Goal: Task Accomplishment & Management: Use online tool/utility

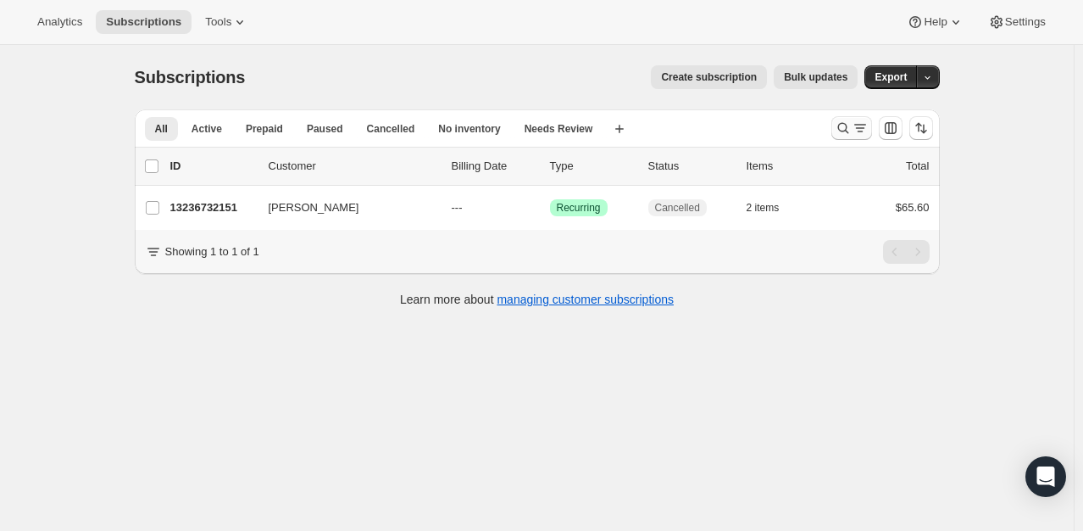
click at [847, 131] on icon "Search and filter results" at bounding box center [843, 127] width 17 height 17
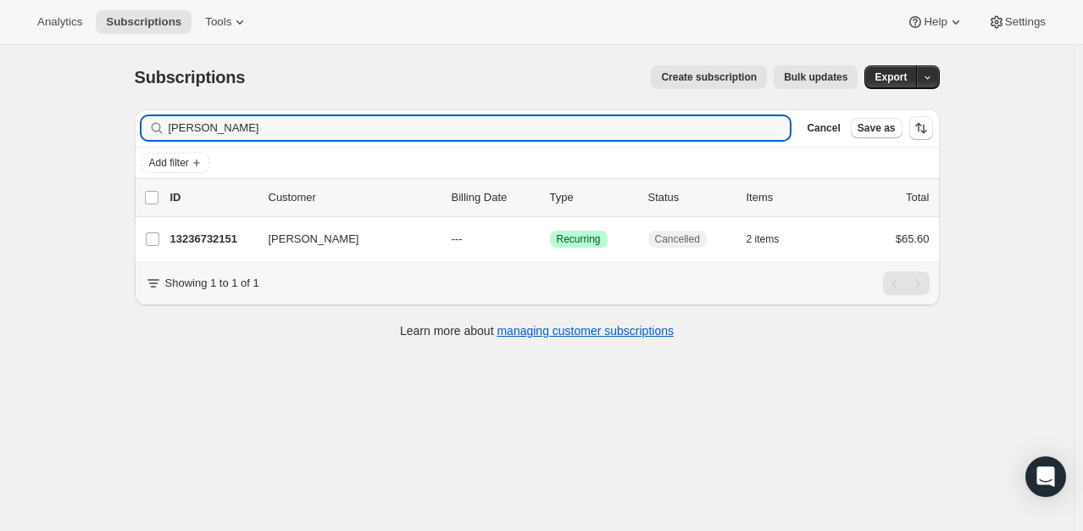
drag, startPoint x: 230, startPoint y: 133, endPoint x: 158, endPoint y: 136, distance: 71.3
click at [158, 136] on div "lawanda Clear" at bounding box center [466, 128] width 649 height 24
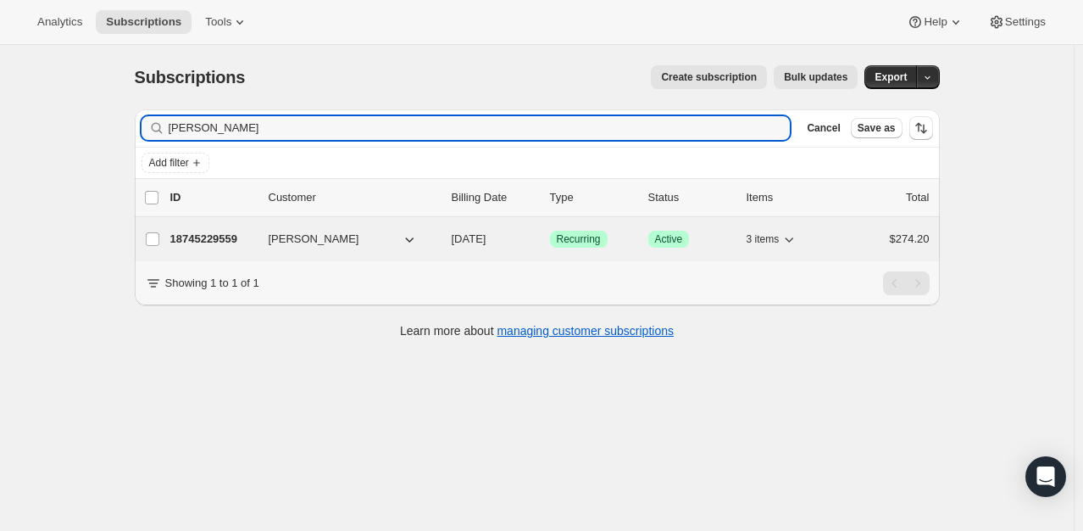
type input "shawn lyon"
click at [207, 236] on p "18745229559" at bounding box center [212, 239] width 85 height 17
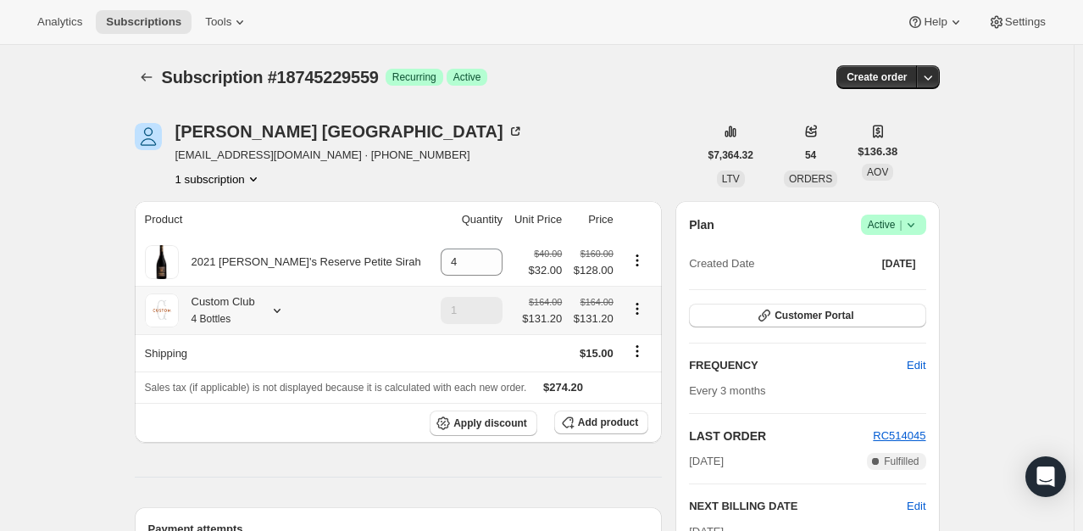
click at [284, 307] on icon at bounding box center [277, 310] width 17 height 17
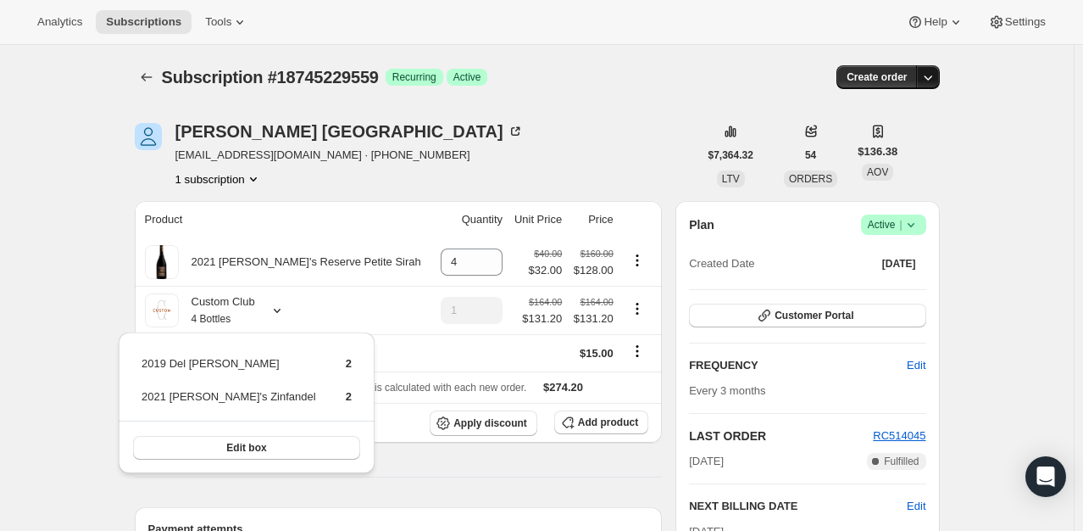
click at [930, 73] on icon "button" at bounding box center [928, 77] width 17 height 17
click at [833, 147] on span "Create custom one-time order" at bounding box center [860, 140] width 147 height 13
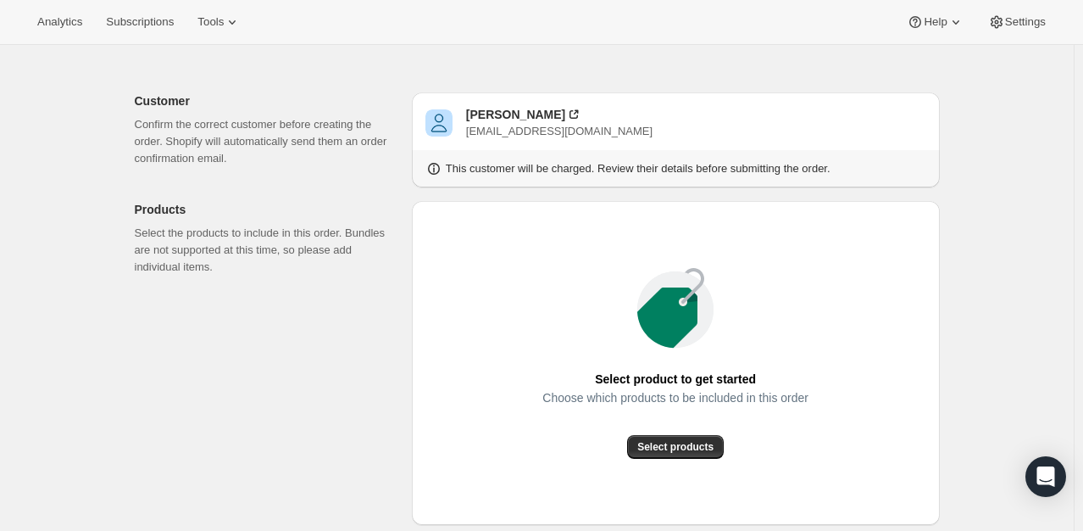
scroll to position [85, 0]
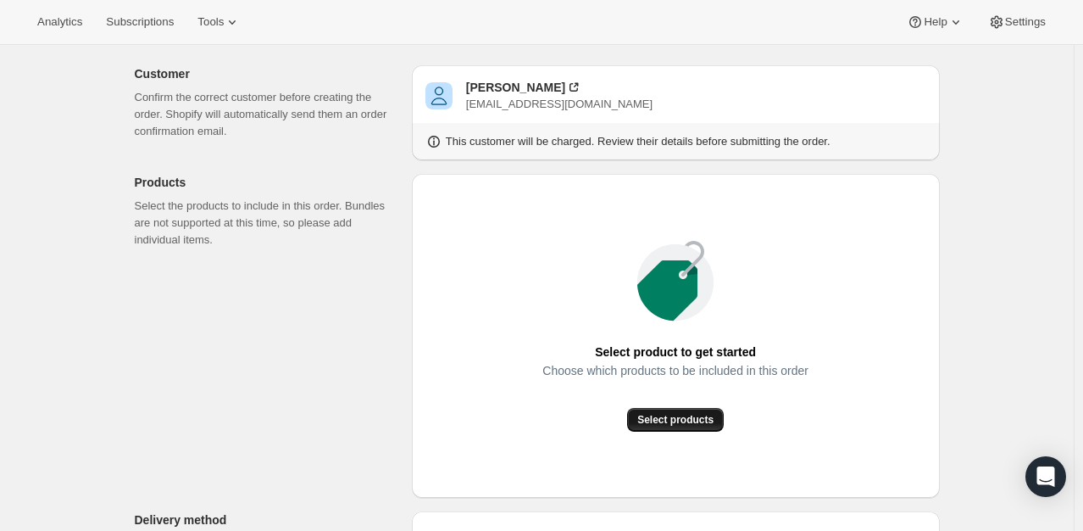
click at [663, 415] on span "Select products" at bounding box center [675, 420] width 76 height 14
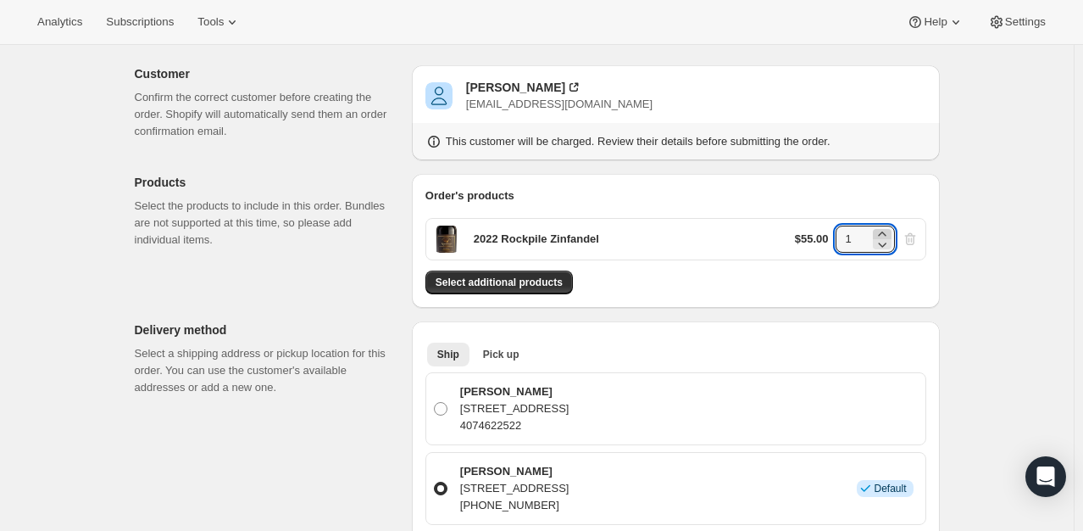
click at [883, 225] on icon at bounding box center [882, 233] width 17 height 17
type input "2"
click at [529, 283] on span "Select additional products" at bounding box center [499, 282] width 127 height 14
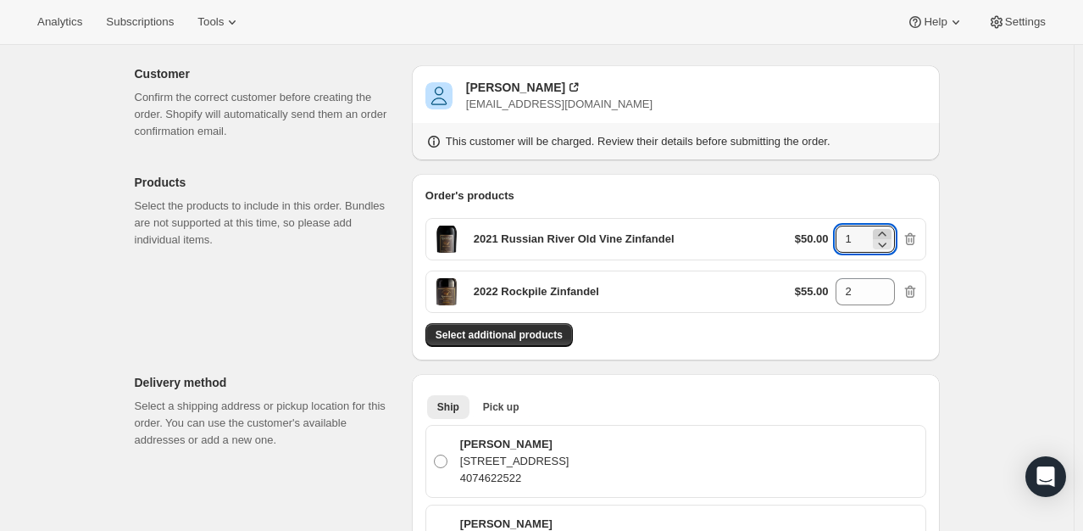
click at [890, 231] on icon at bounding box center [882, 233] width 17 height 17
type input "2"
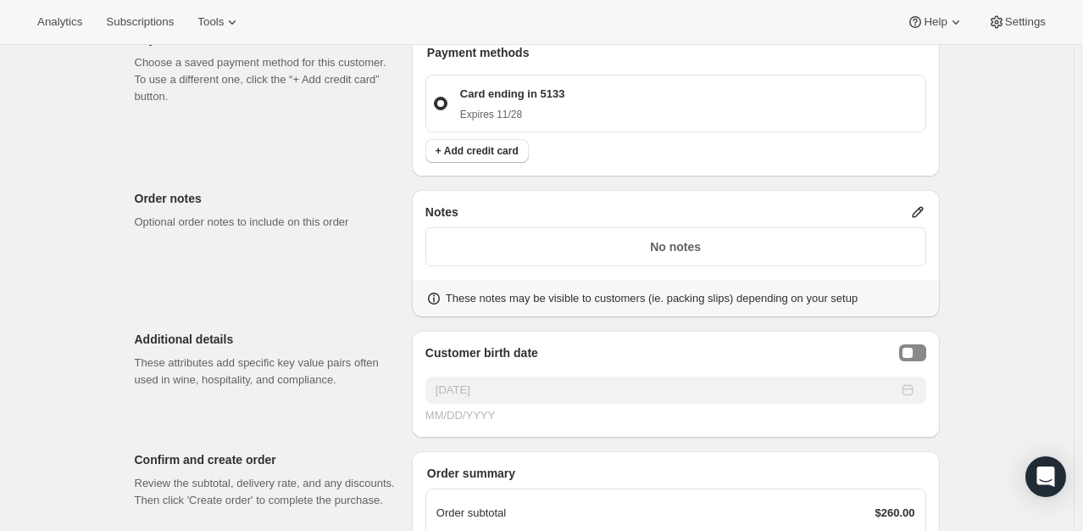
scroll to position [848, 0]
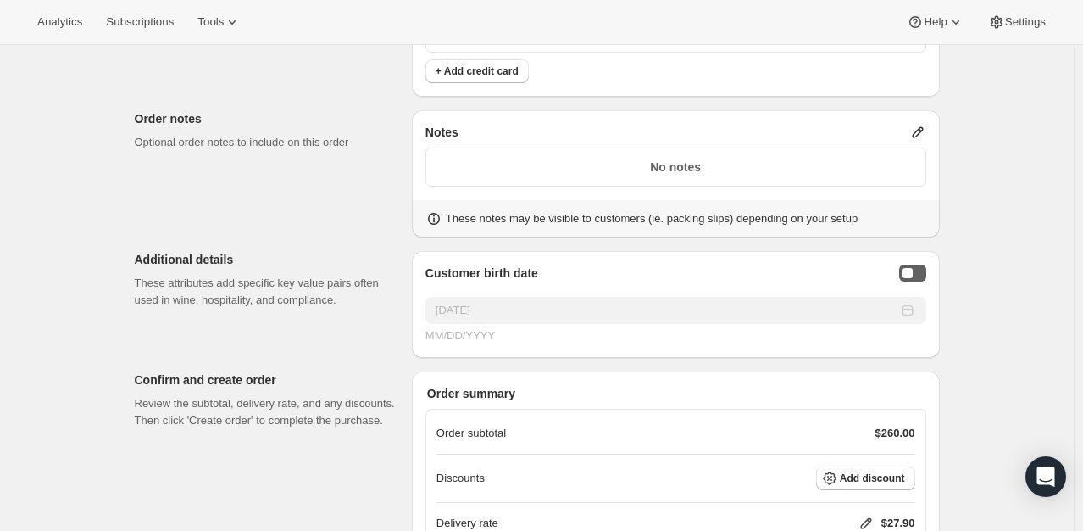
click at [910, 270] on div "Birthday Selector" at bounding box center [908, 273] width 10 height 10
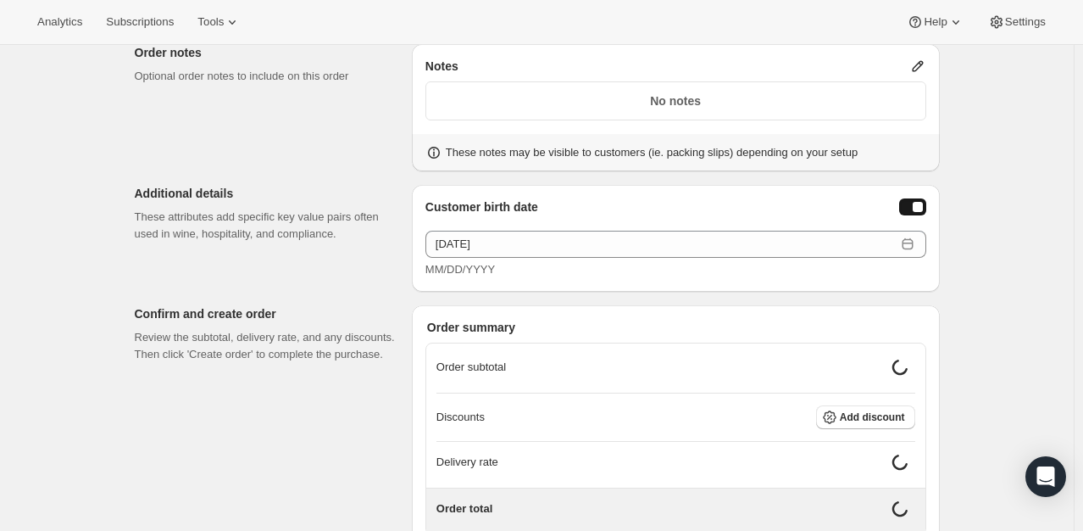
scroll to position [933, 0]
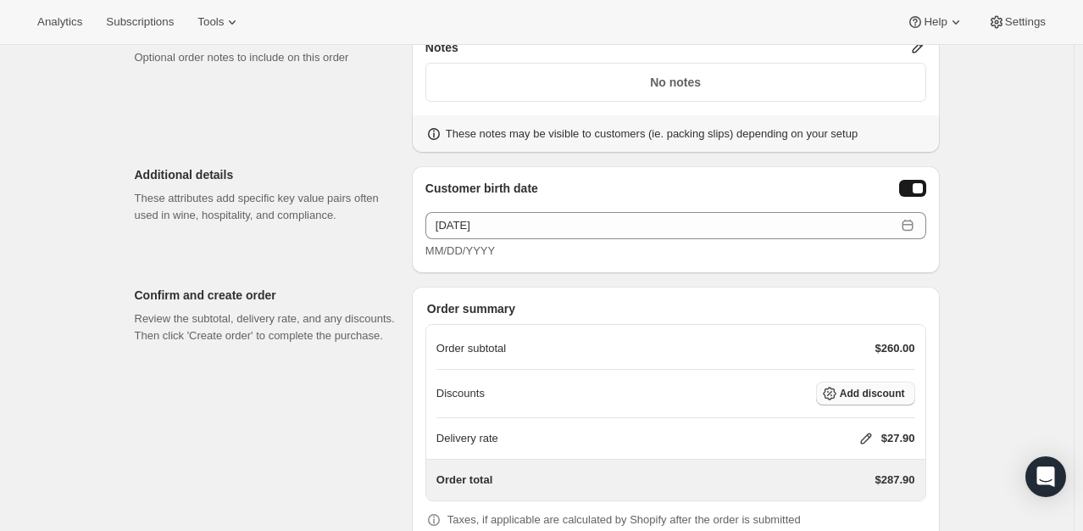
click at [860, 381] on button "Add discount" at bounding box center [865, 393] width 99 height 24
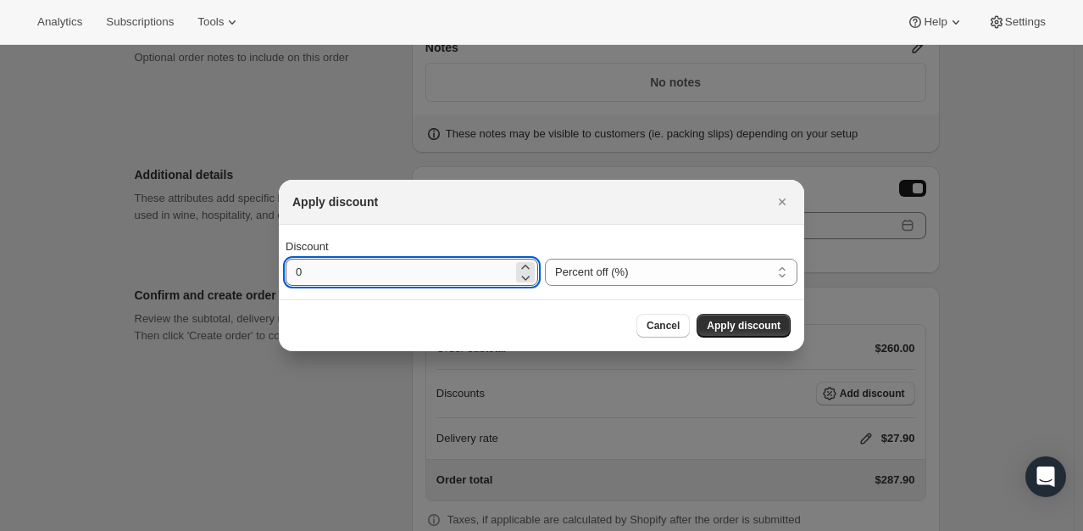
click at [292, 276] on input "0" at bounding box center [399, 271] width 227 height 27
type input "35"
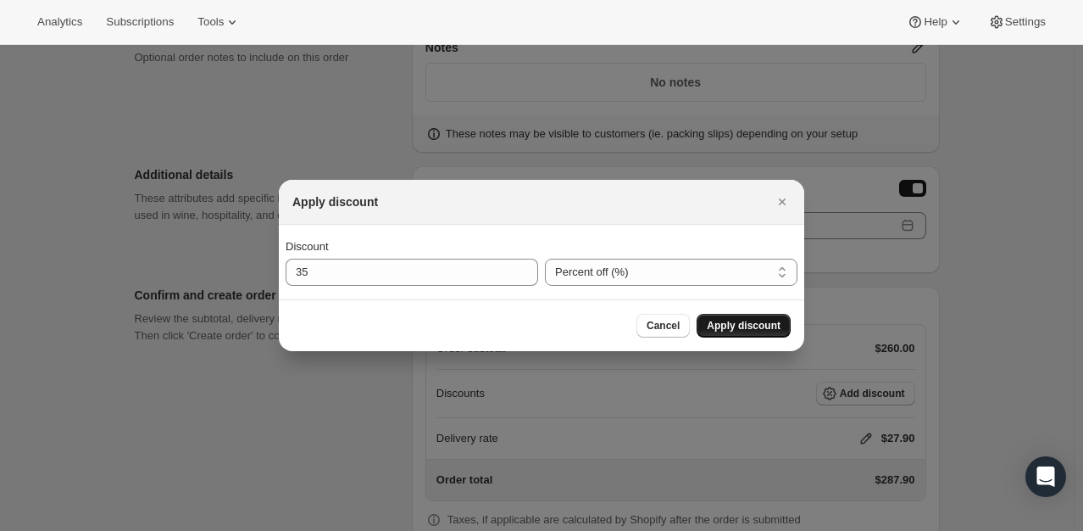
click at [733, 327] on span "Apply discount" at bounding box center [744, 326] width 74 height 14
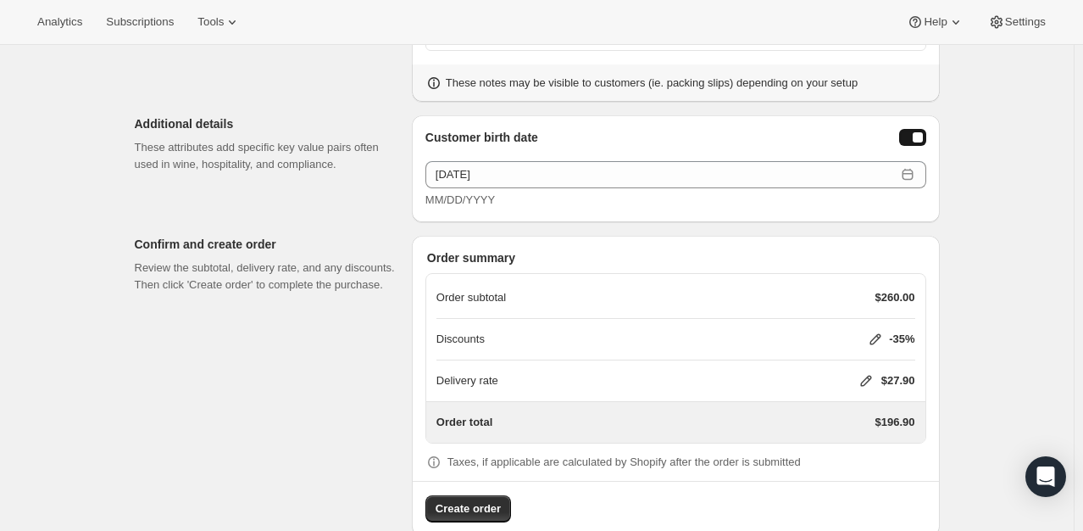
scroll to position [1011, 0]
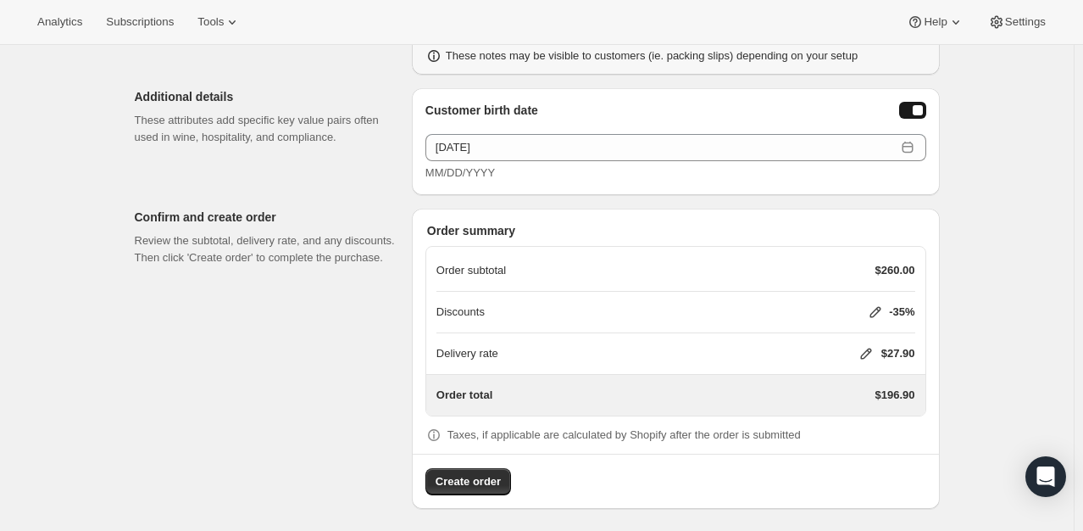
click at [869, 353] on icon at bounding box center [866, 353] width 17 height 17
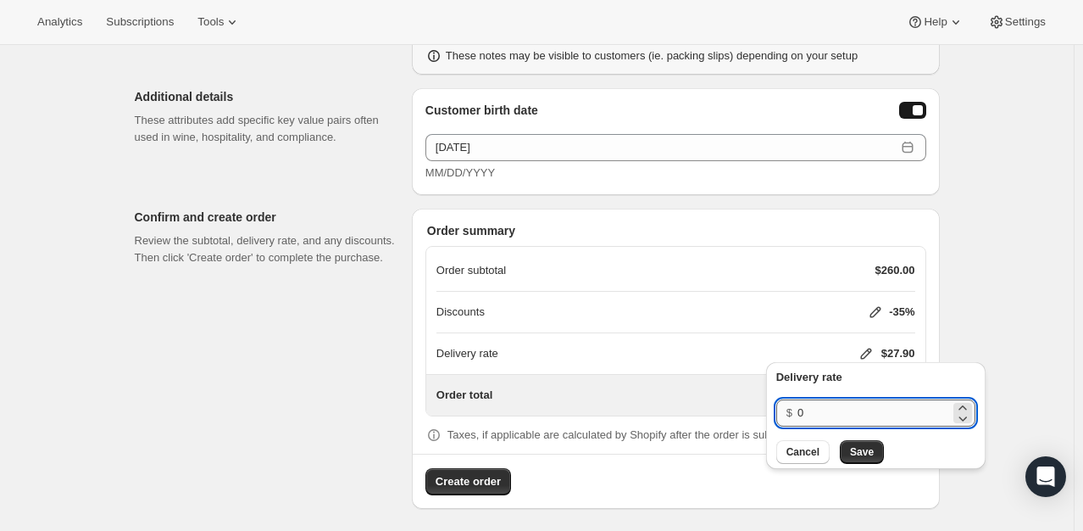
click at [821, 413] on input "0" at bounding box center [873, 412] width 153 height 27
type input "15"
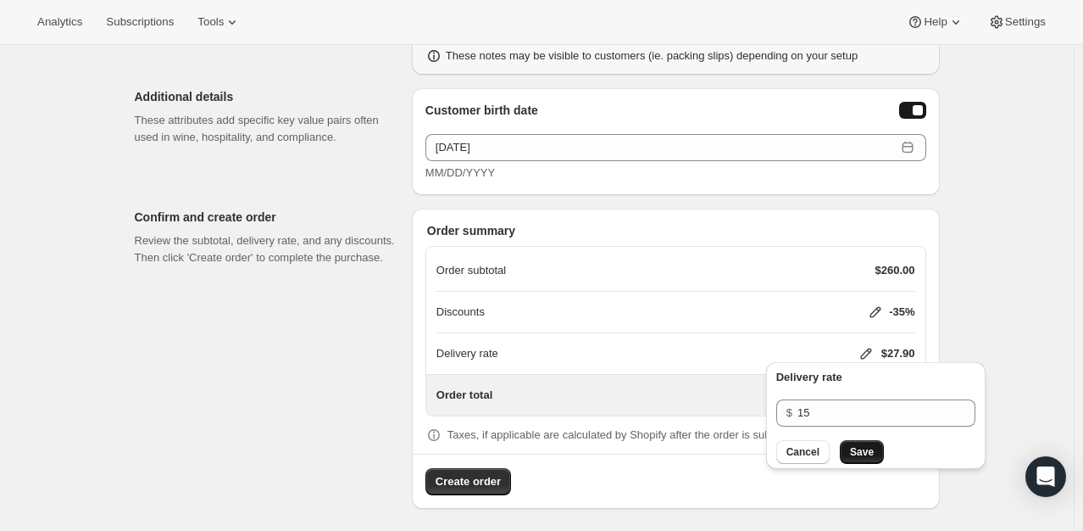
click at [863, 457] on span "Save" at bounding box center [862, 452] width 24 height 14
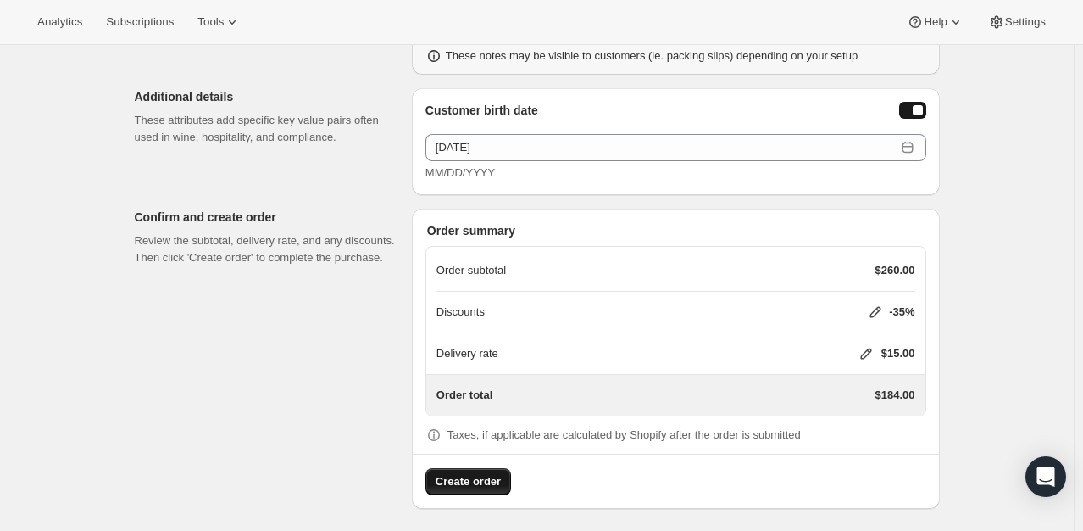
click at [486, 476] on span "Create order" at bounding box center [468, 481] width 65 height 17
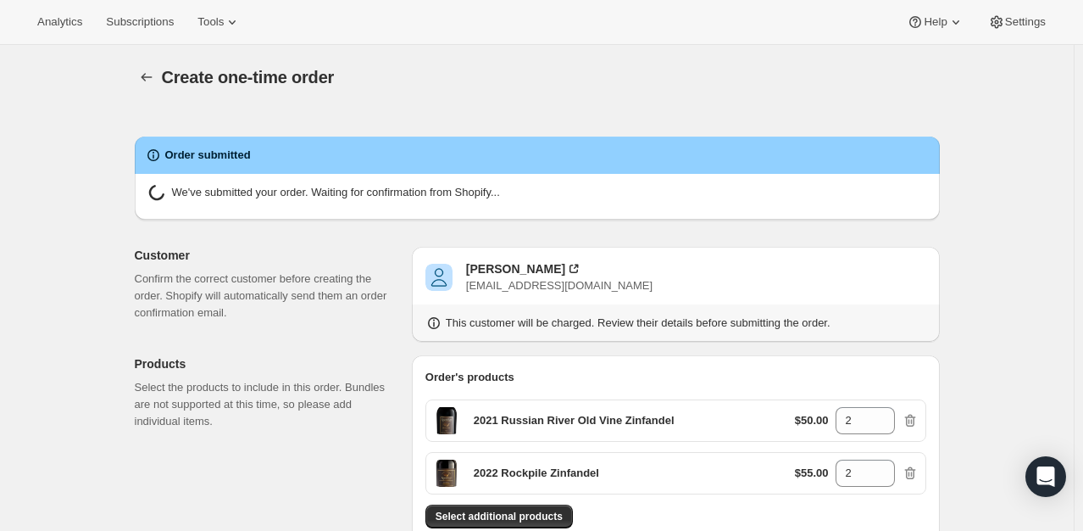
radio input "true"
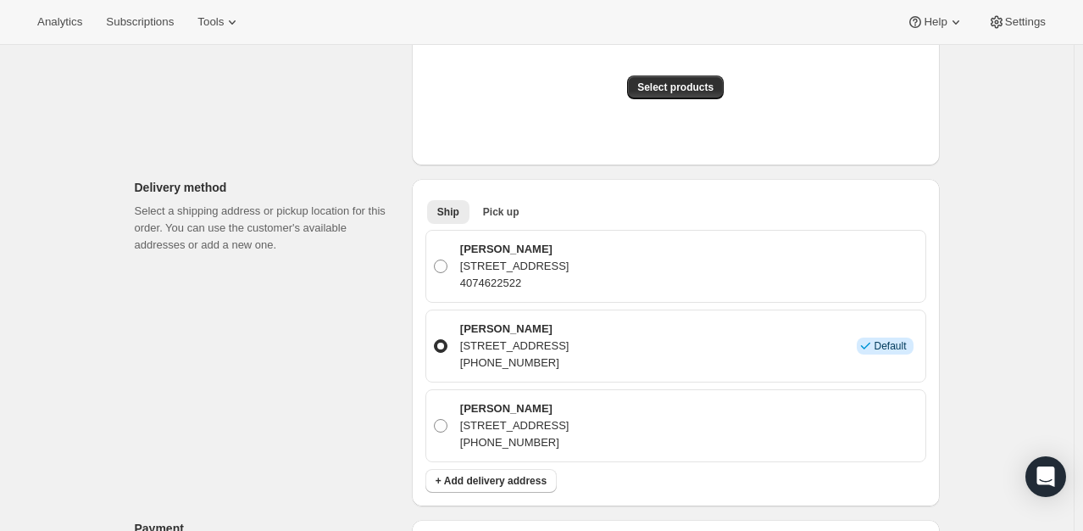
scroll to position [747, 0]
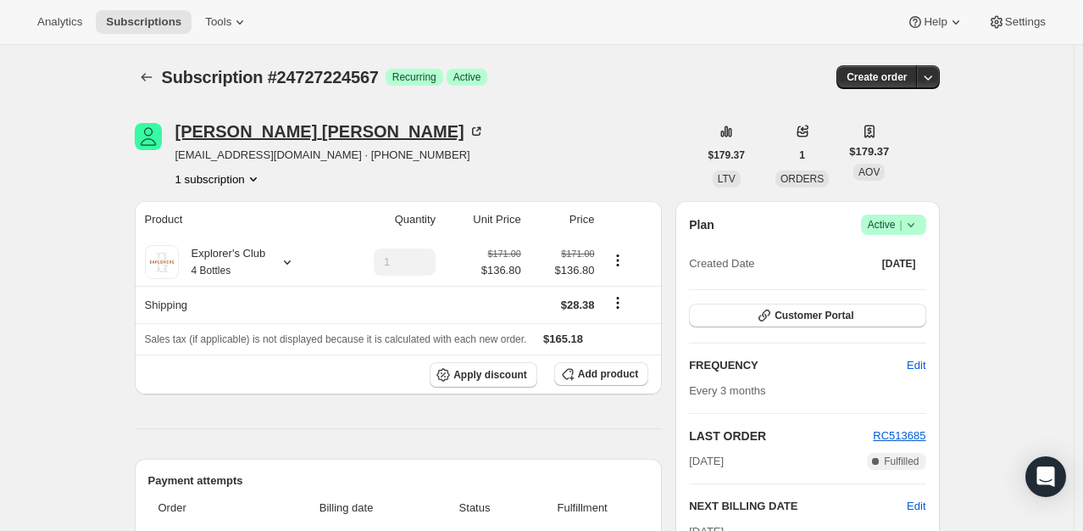
click at [472, 130] on icon at bounding box center [476, 131] width 8 height 8
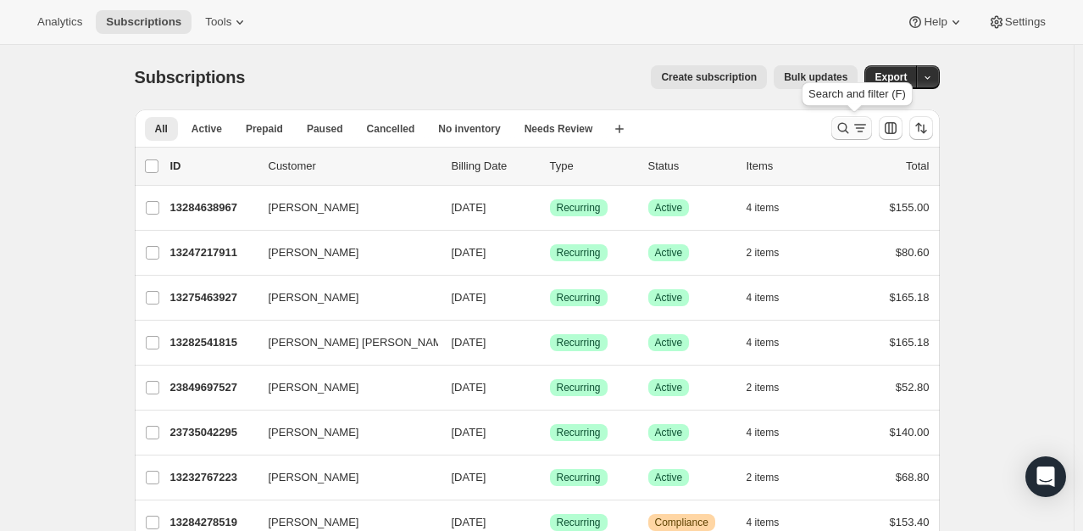
click at [850, 131] on icon "Search and filter results" at bounding box center [843, 127] width 17 height 17
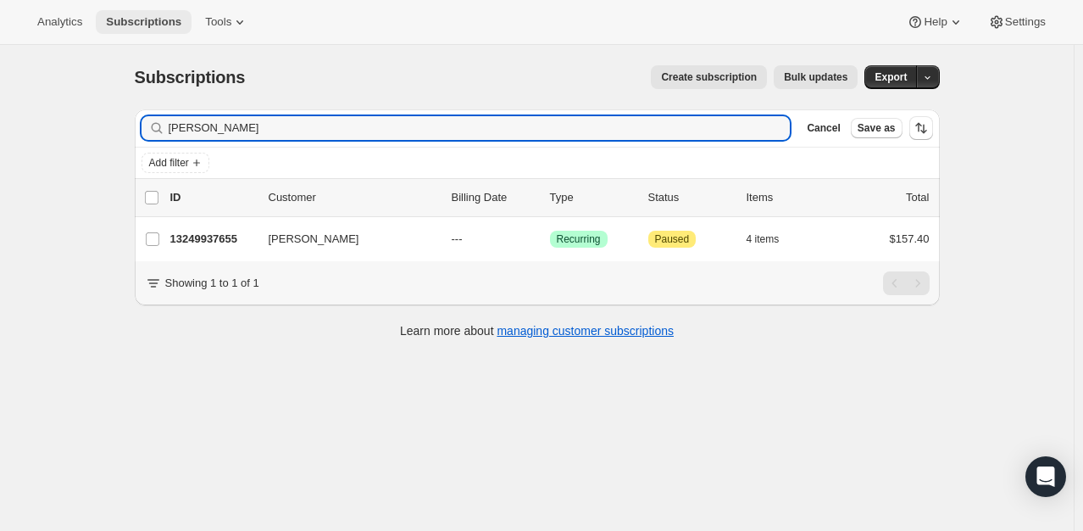
type input "[PERSON_NAME]"
